Goal: Task Accomplishment & Management: Manage account settings

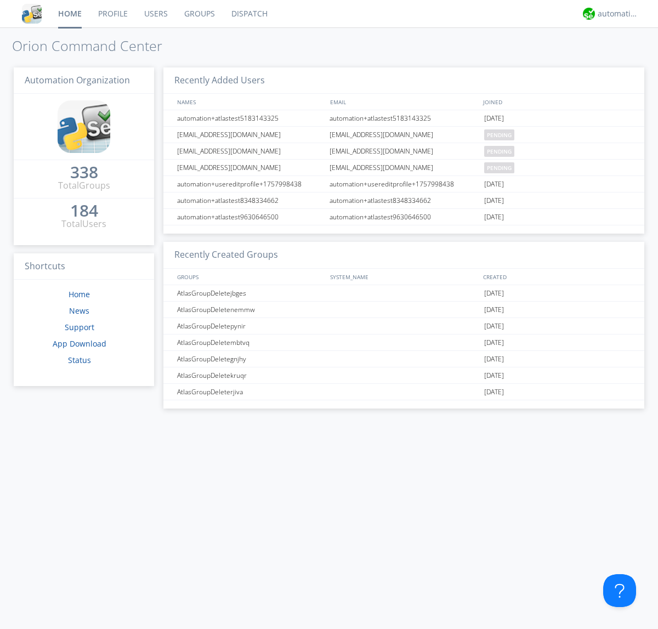
click at [155, 14] on link "Users" at bounding box center [156, 13] width 40 height 27
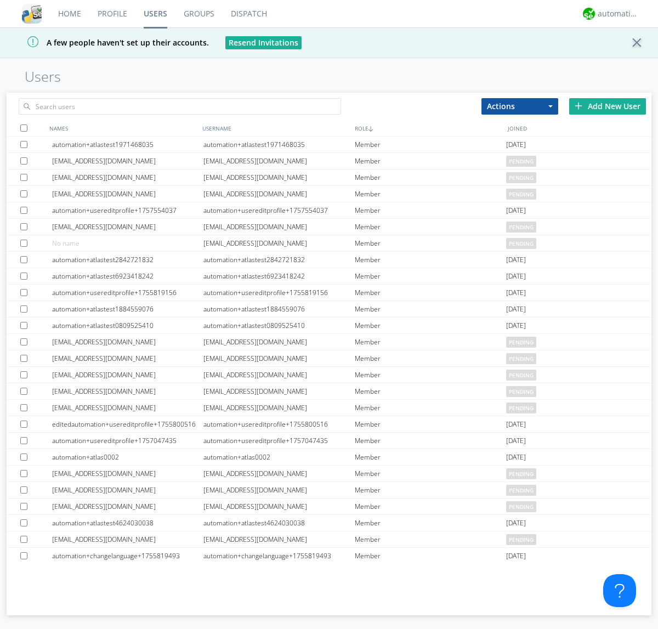
click at [608, 106] on div "Add New User" at bounding box center [607, 106] width 77 height 16
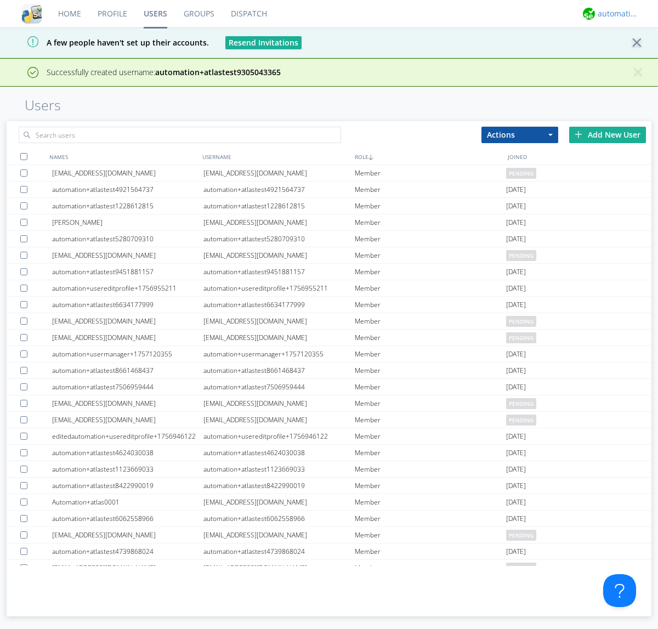
click at [615, 14] on div "automation+atlas" at bounding box center [618, 13] width 41 height 11
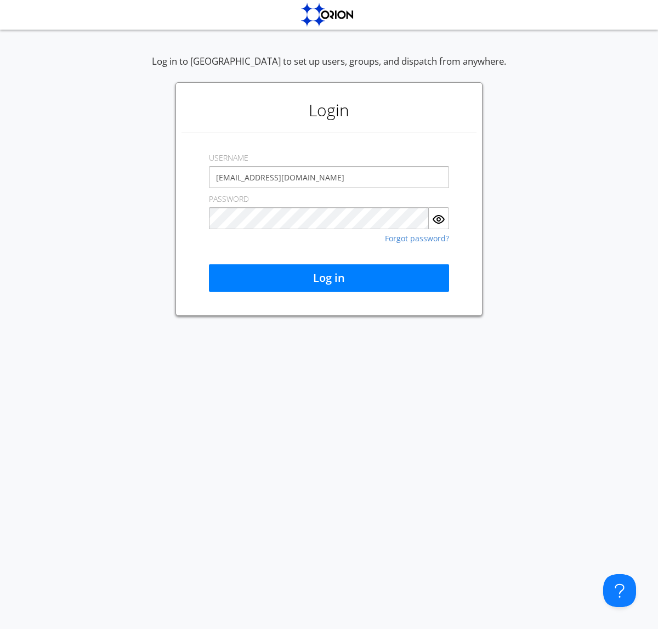
type input "[EMAIL_ADDRESS][DOMAIN_NAME]"
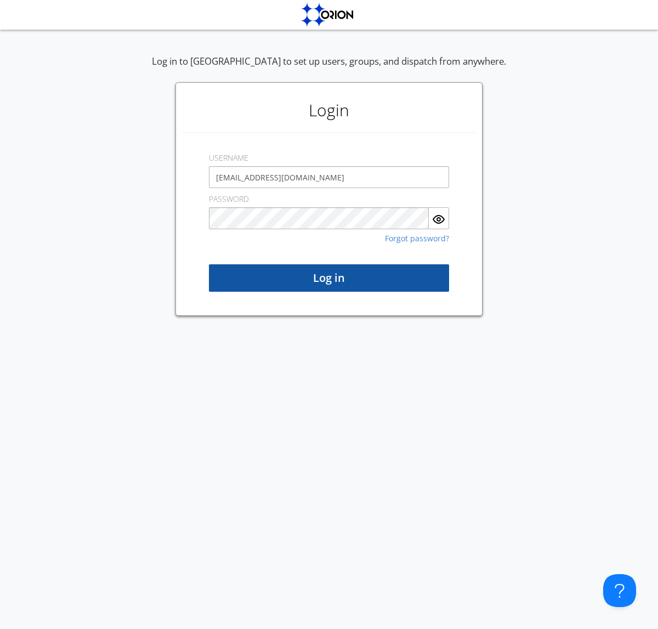
click at [329, 278] on button "Log in" at bounding box center [329, 277] width 240 height 27
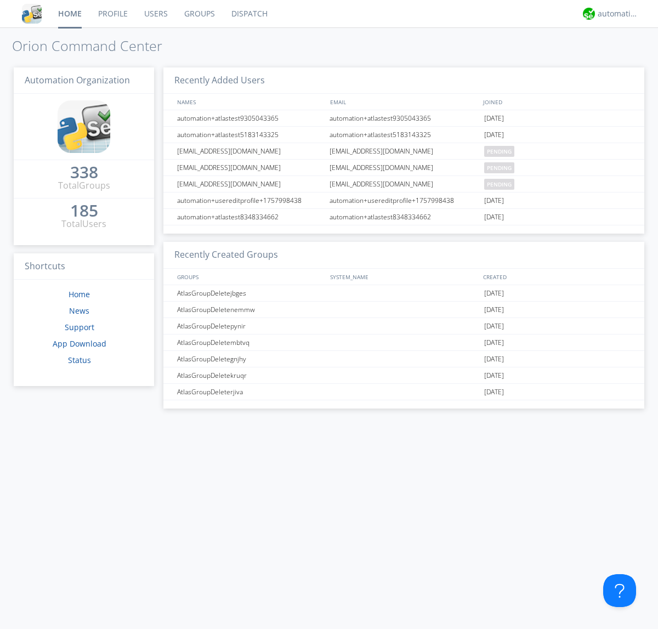
click at [155, 14] on link "Users" at bounding box center [156, 13] width 40 height 27
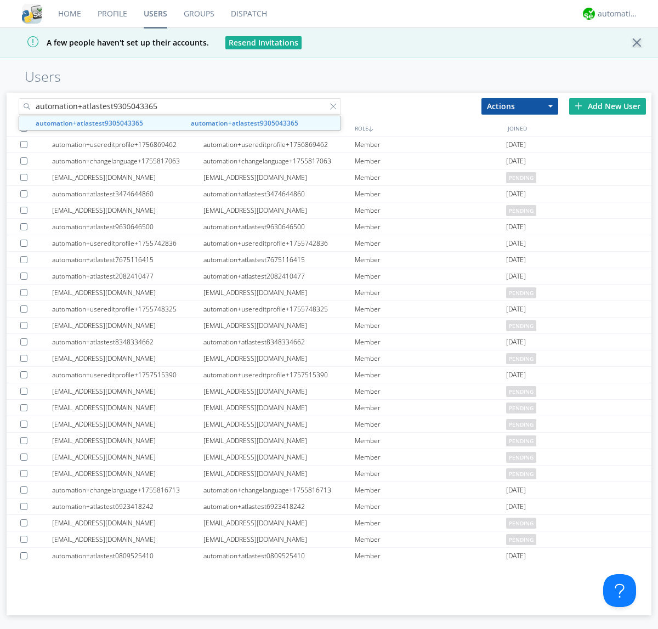
type input "automation+atlastest9305043365"
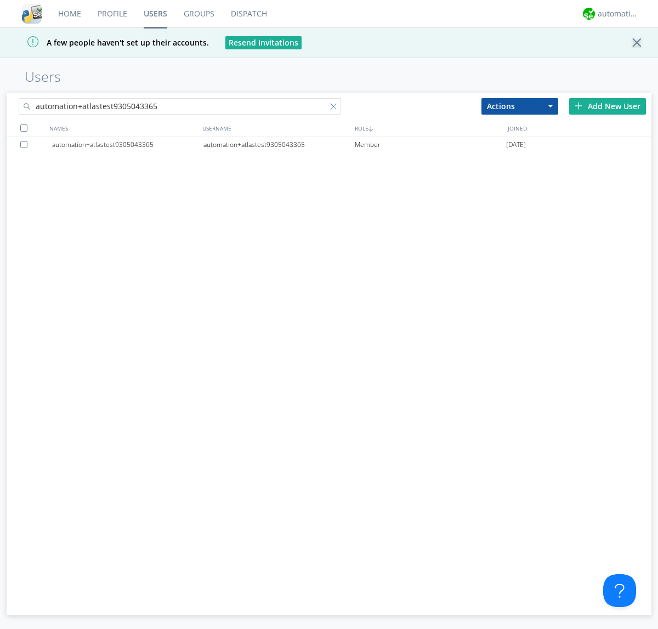
click at [336, 108] on div at bounding box center [335, 108] width 11 height 11
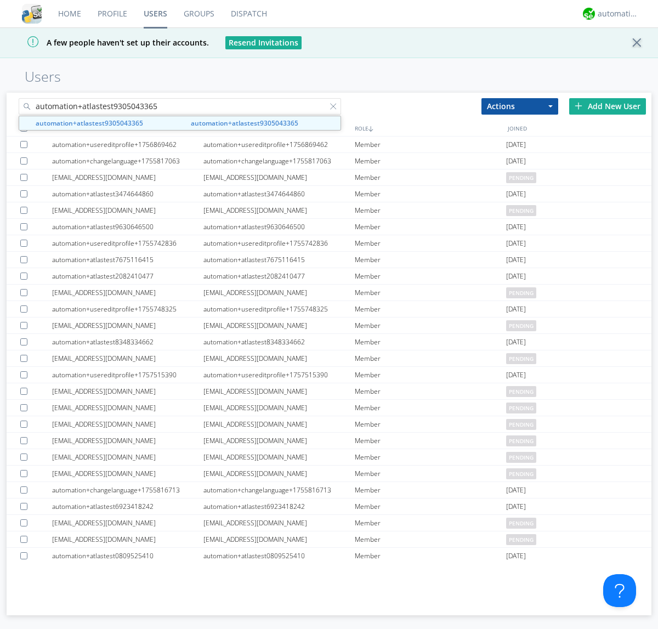
type input "automation+atlastest9305043365"
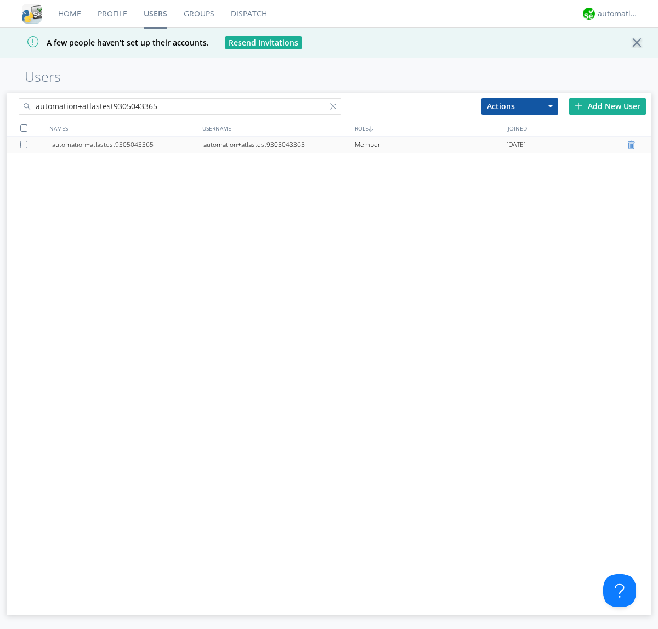
click at [633, 145] on div at bounding box center [633, 144] width 11 height 9
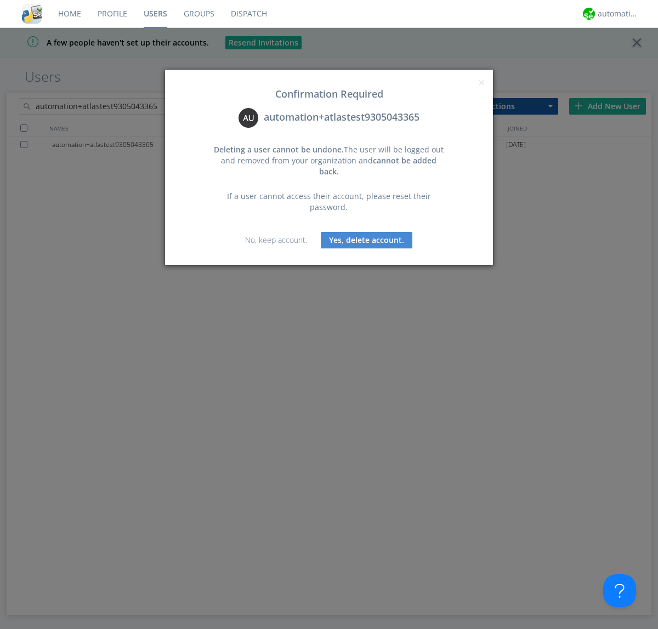
click at [366, 232] on button "Yes, delete account." at bounding box center [367, 240] width 92 height 16
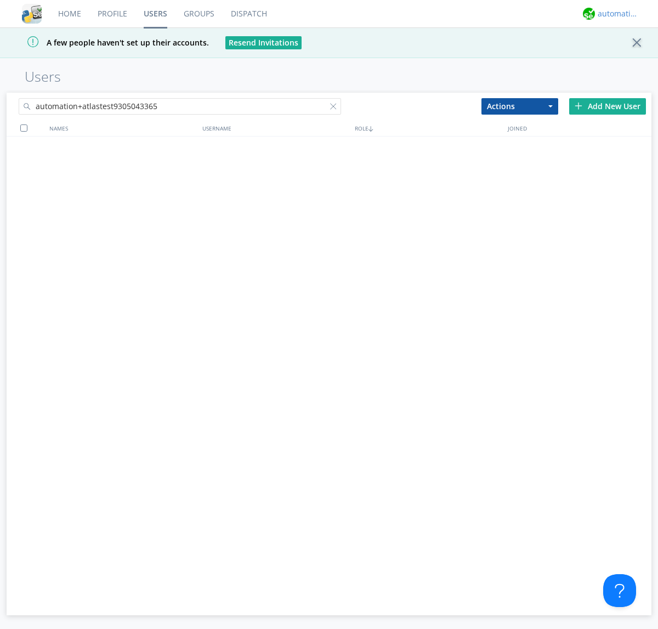
click at [615, 14] on div "automation+atlas" at bounding box center [618, 13] width 41 height 11
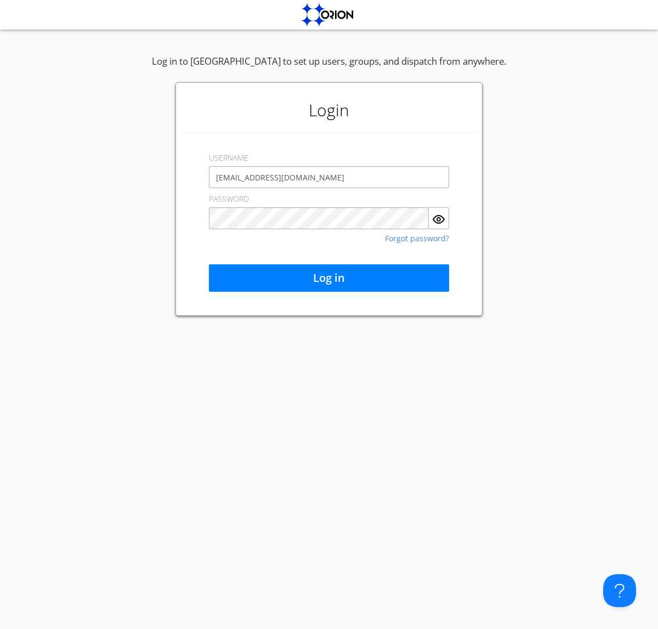
type input "[EMAIL_ADDRESS][DOMAIN_NAME]"
click at [329, 278] on button "Log in" at bounding box center [329, 277] width 240 height 27
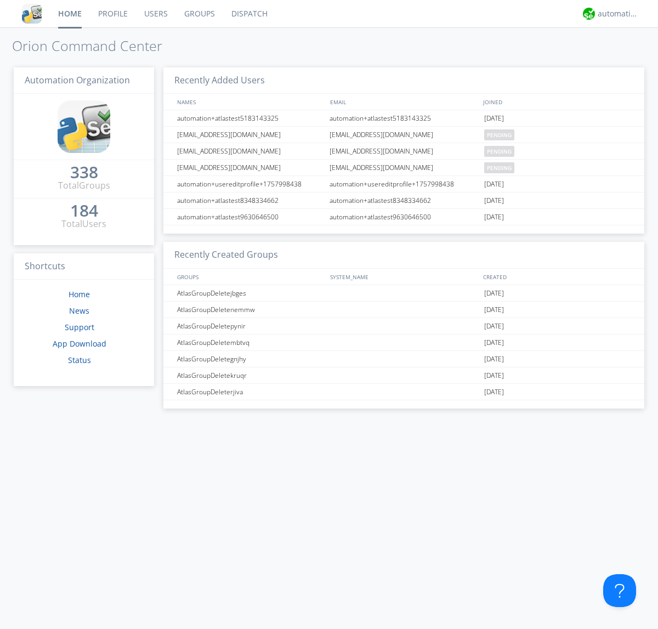
click at [155, 14] on link "Users" at bounding box center [156, 13] width 40 height 27
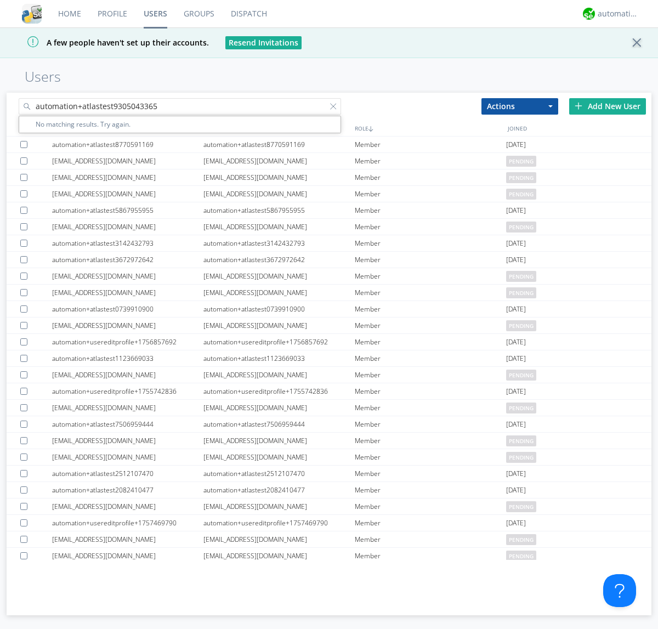
type input "automation+atlastest9305043365"
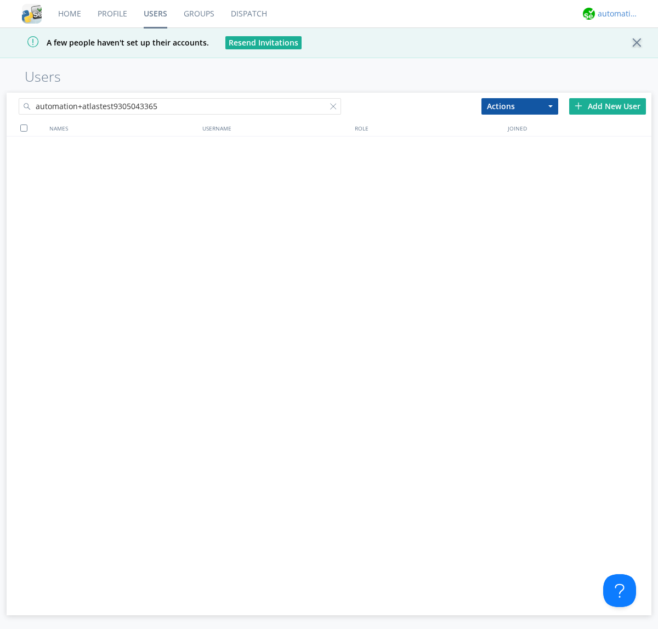
click at [615, 14] on div "automation+atlas" at bounding box center [618, 13] width 41 height 11
